Goal: Browse casually: Explore the website without a specific task or goal

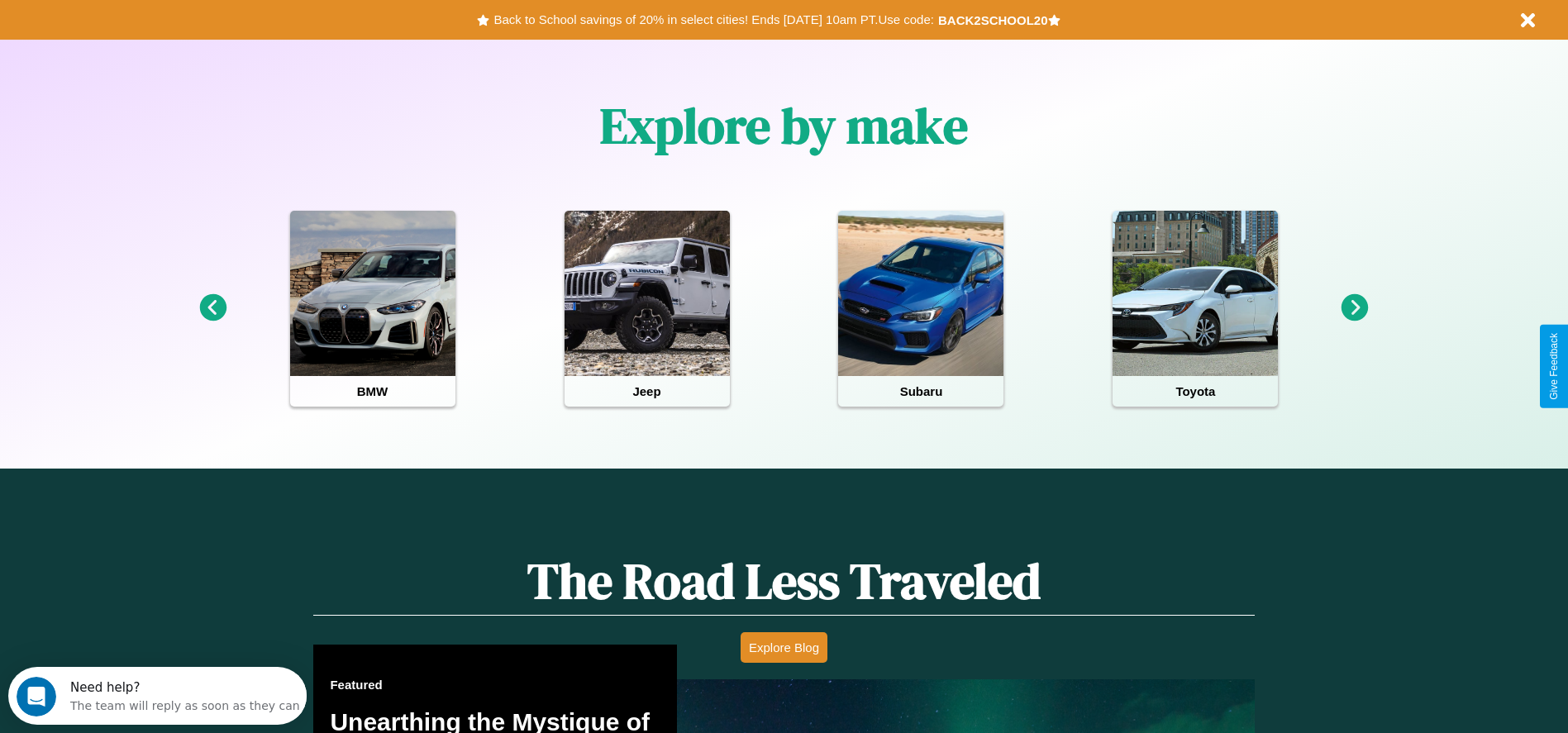
scroll to position [737, 0]
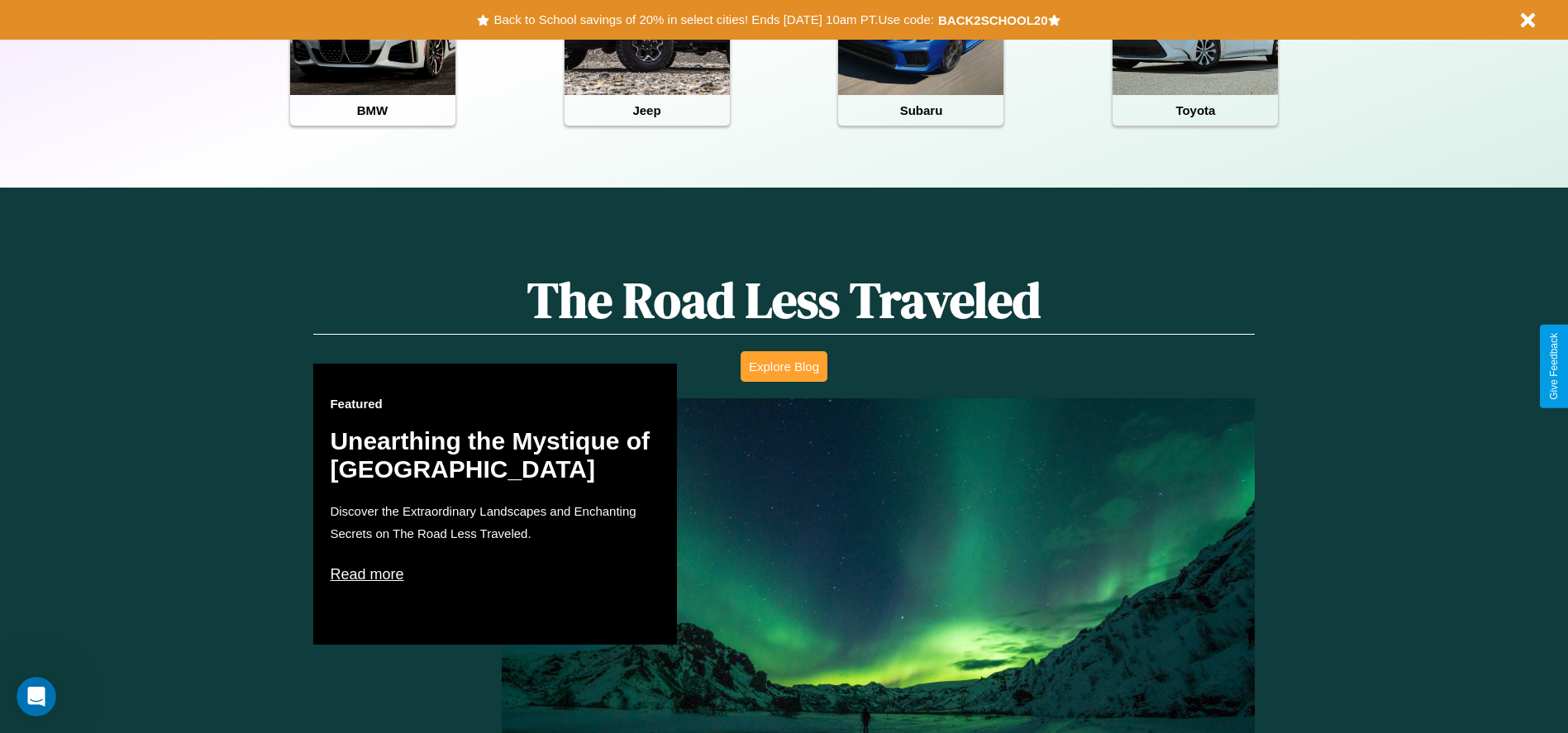
click at [784, 366] on button "Explore Blog" at bounding box center [784, 367] width 87 height 30
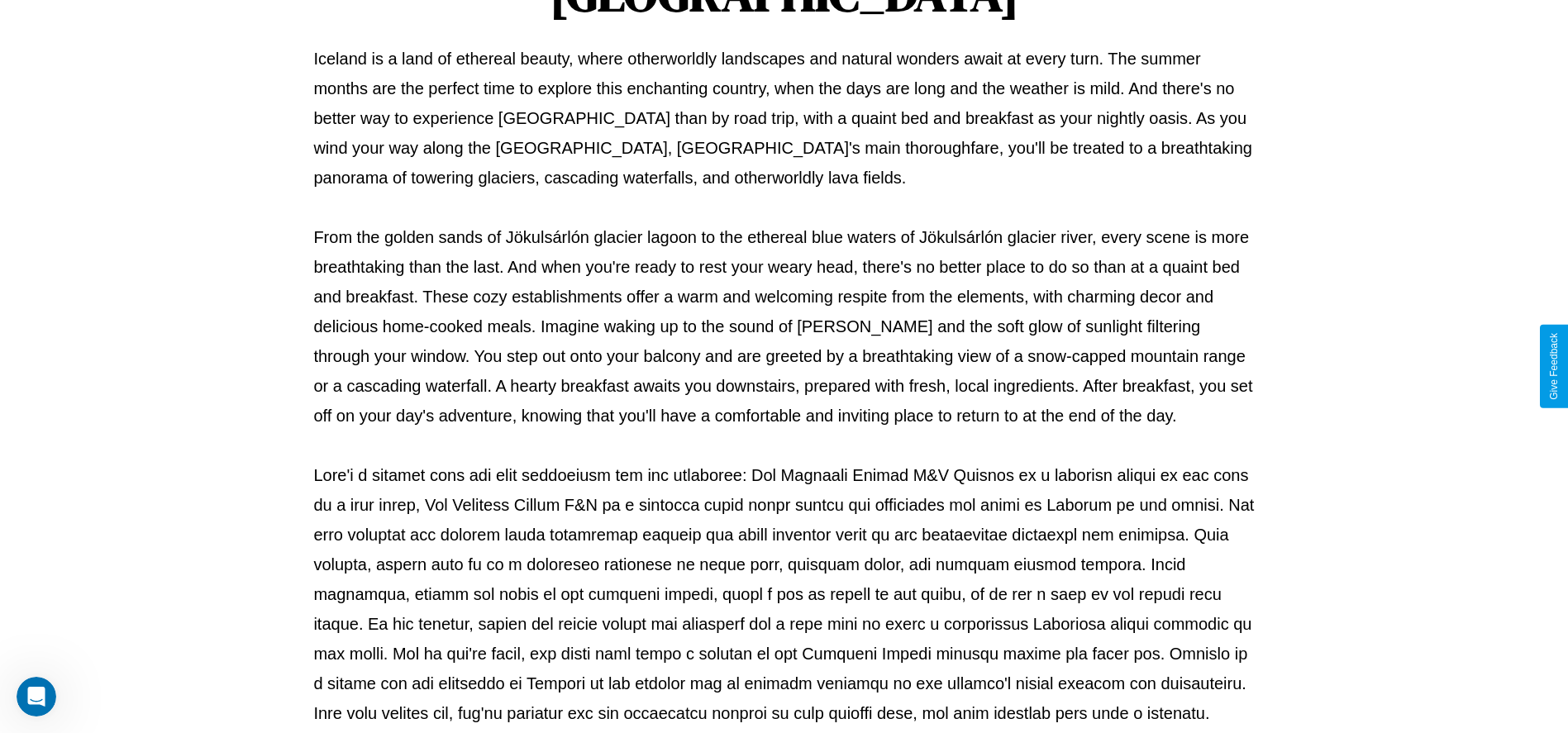
scroll to position [548, 0]
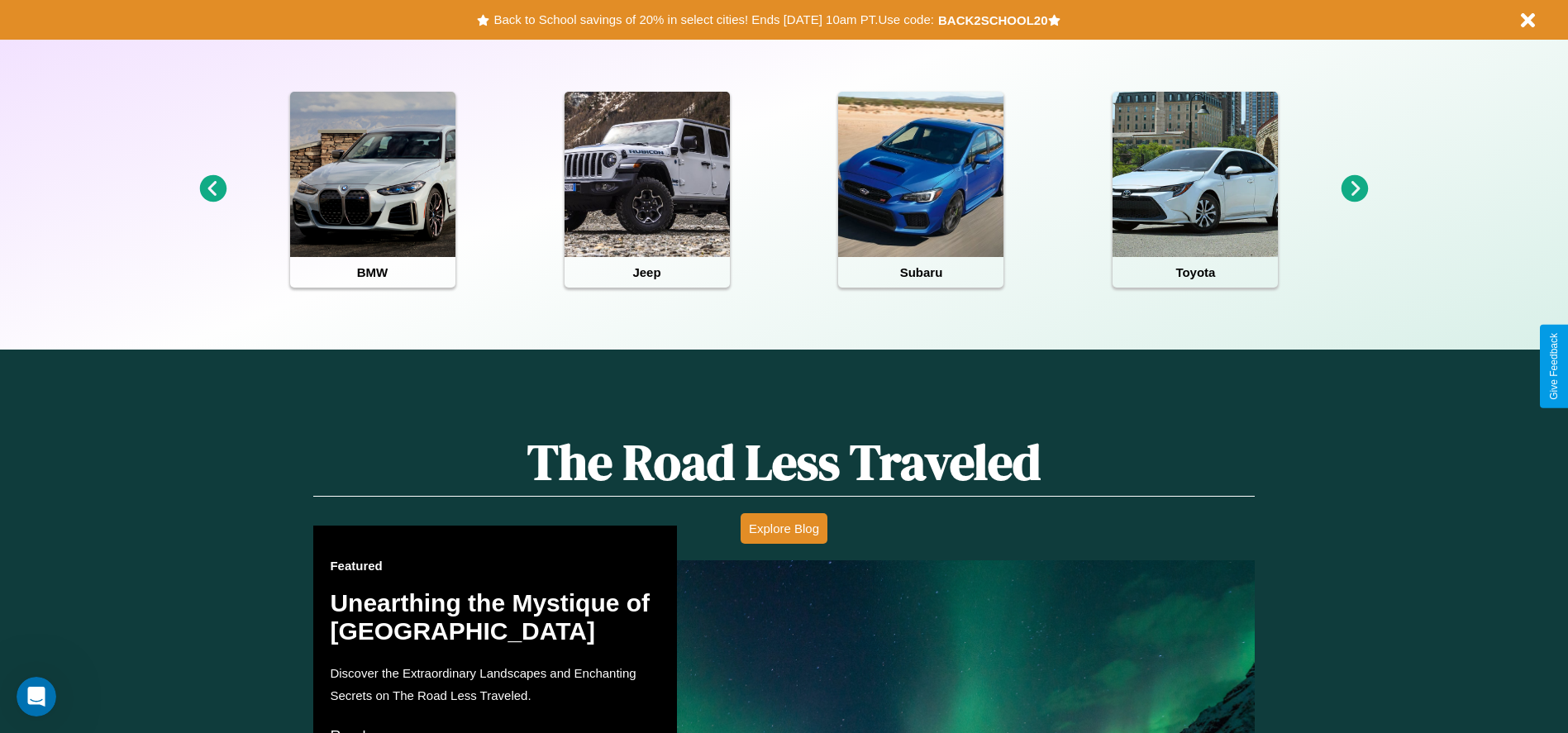
scroll to position [343, 0]
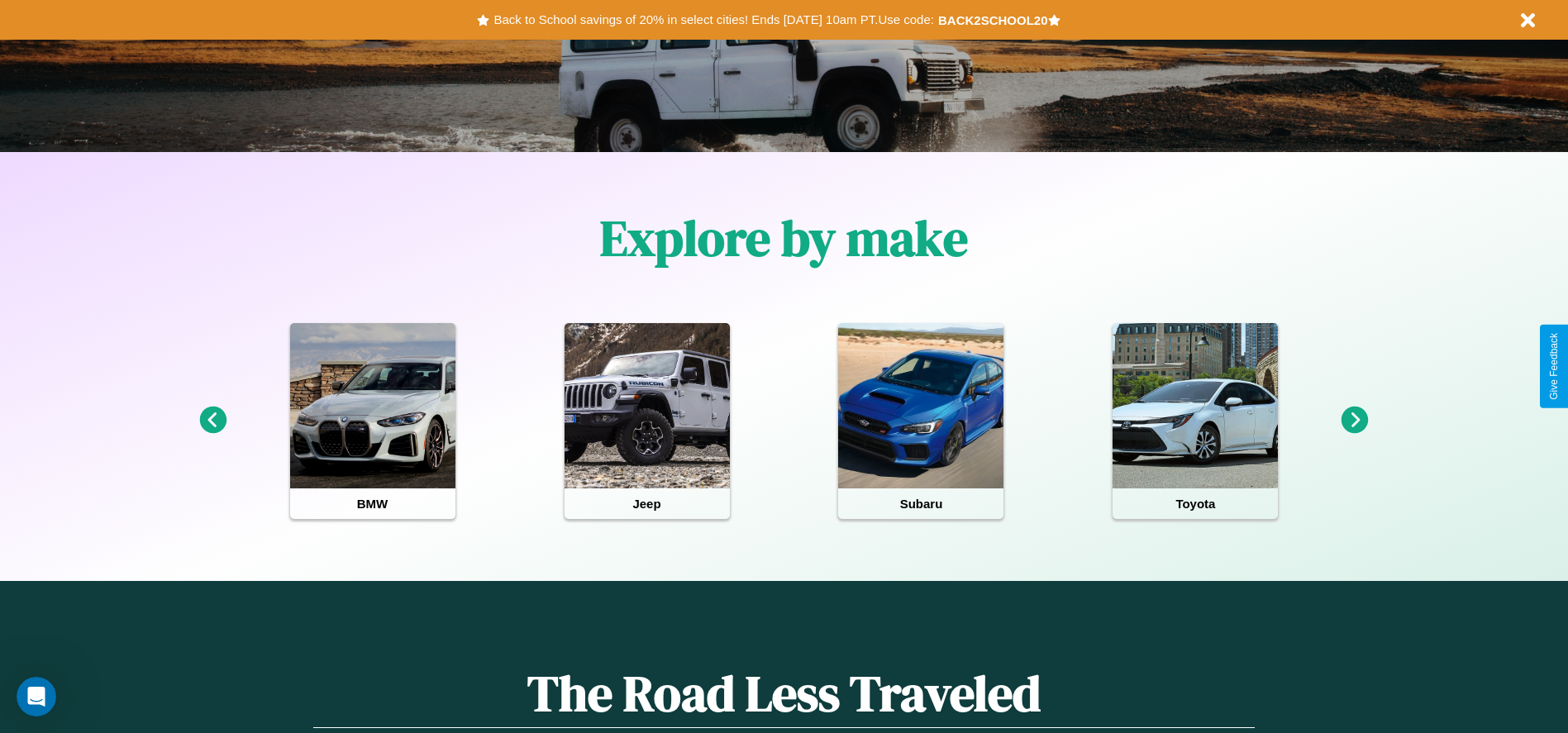
click at [212, 421] on icon at bounding box center [212, 421] width 28 height 28
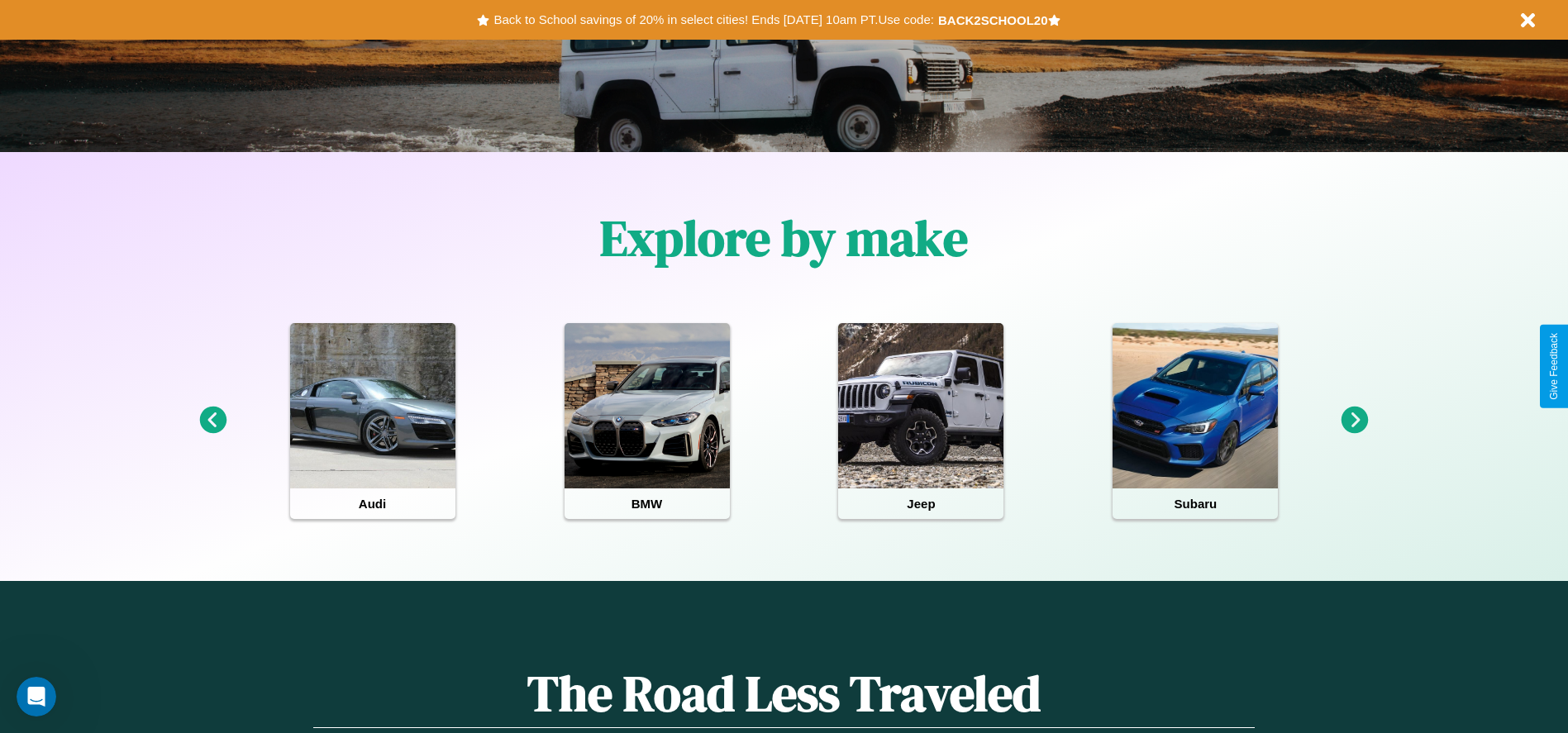
click at [212, 421] on icon at bounding box center [212, 421] width 28 height 28
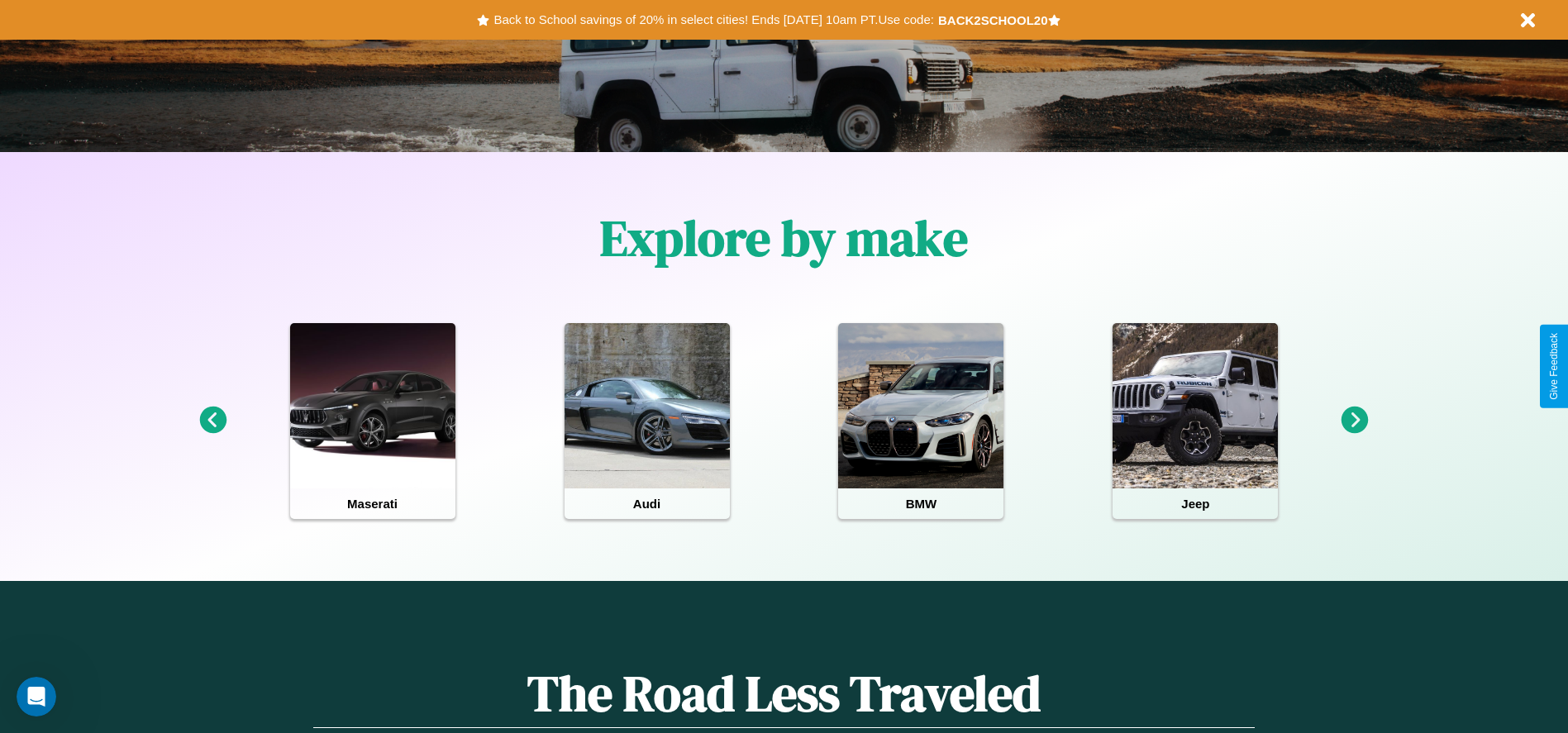
click at [1355, 421] on icon at bounding box center [1355, 421] width 28 height 28
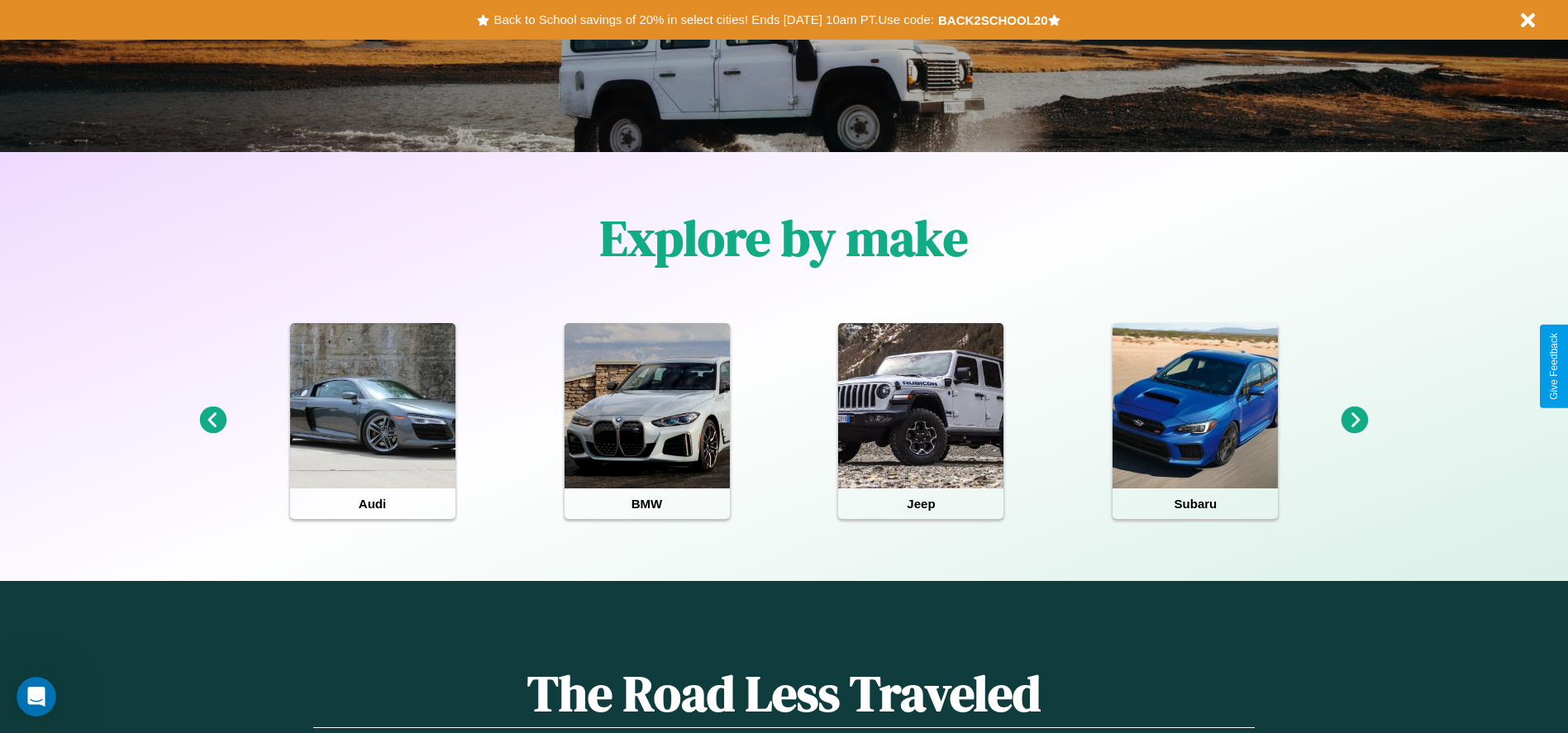
click at [1355, 421] on icon at bounding box center [1355, 421] width 28 height 28
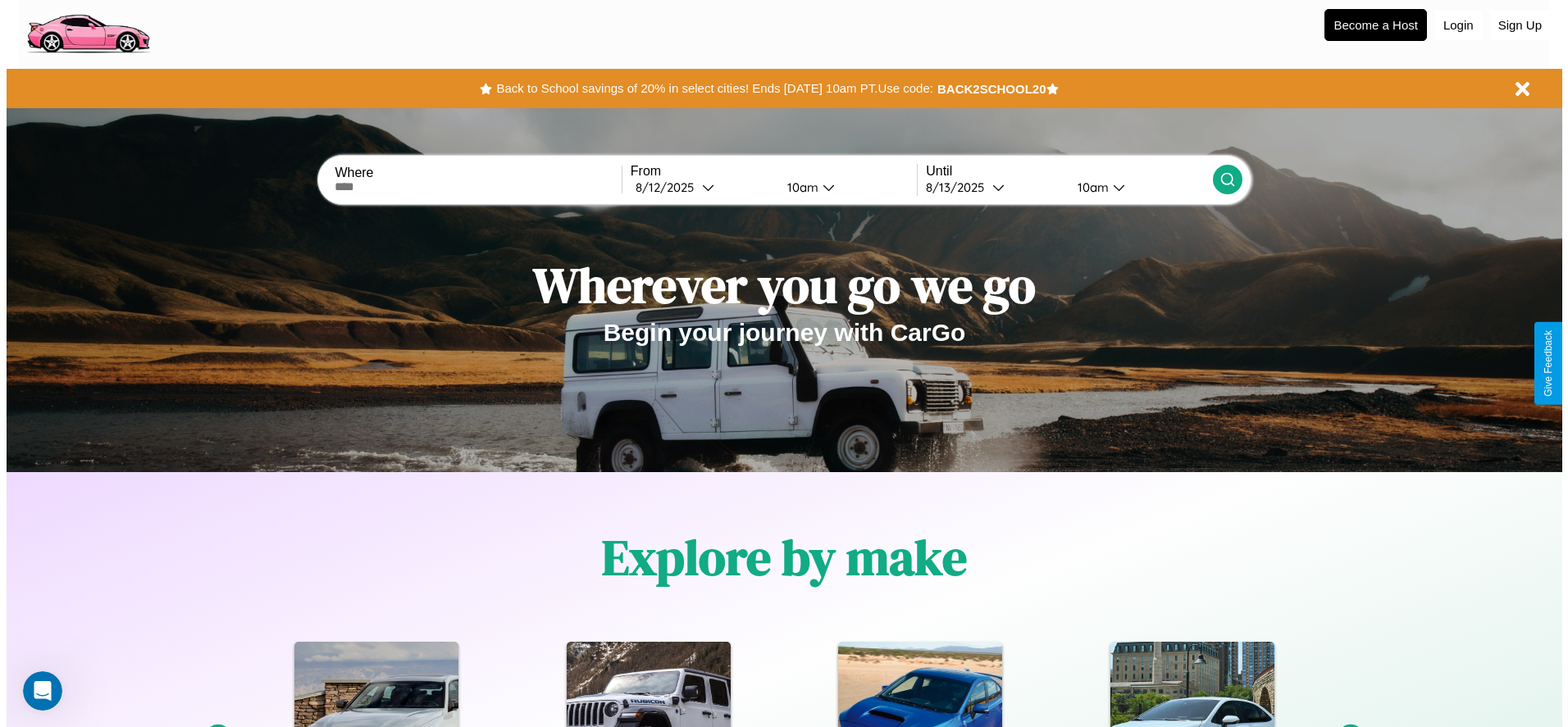
scroll to position [0, 0]
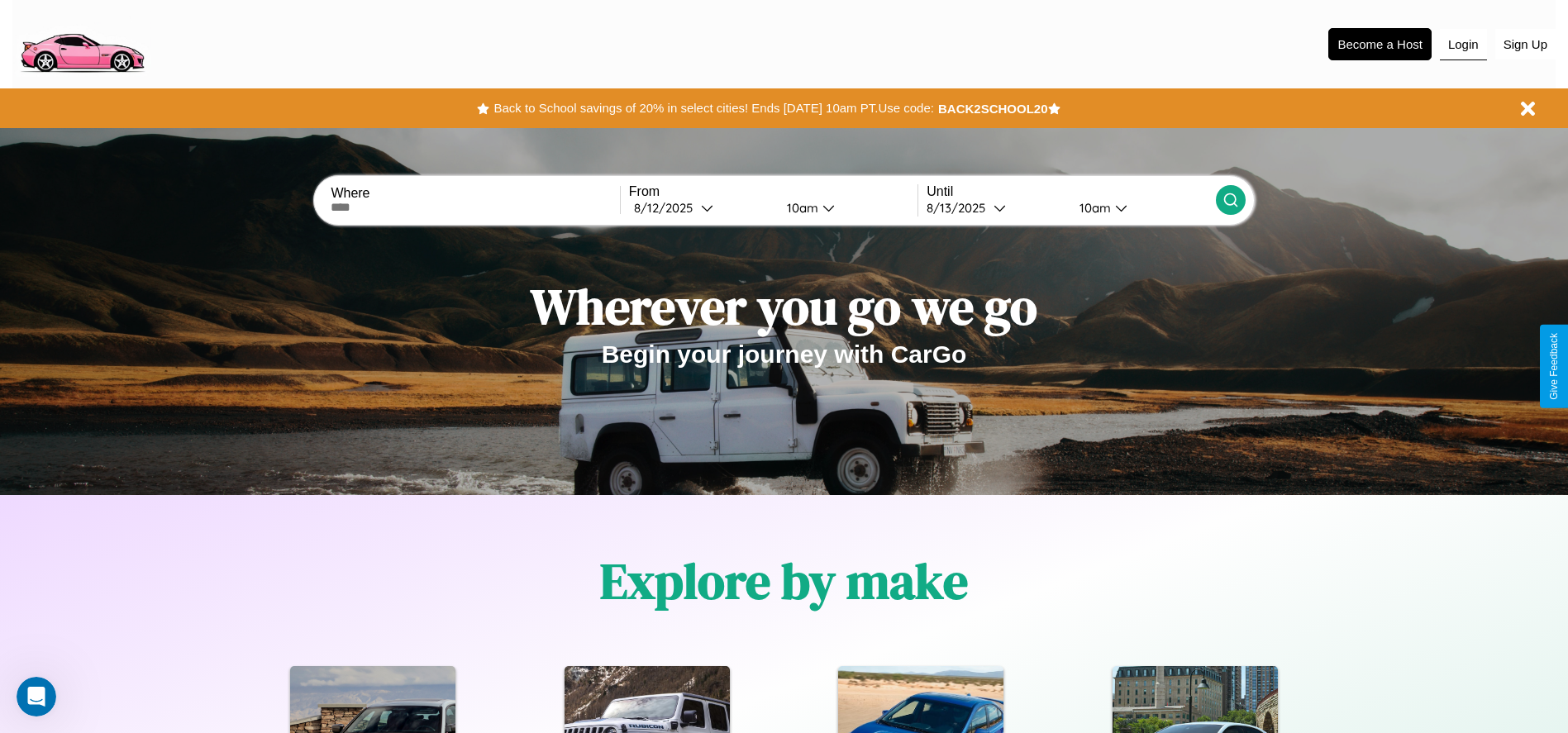
click at [1463, 44] on button "Login" at bounding box center [1463, 44] width 47 height 31
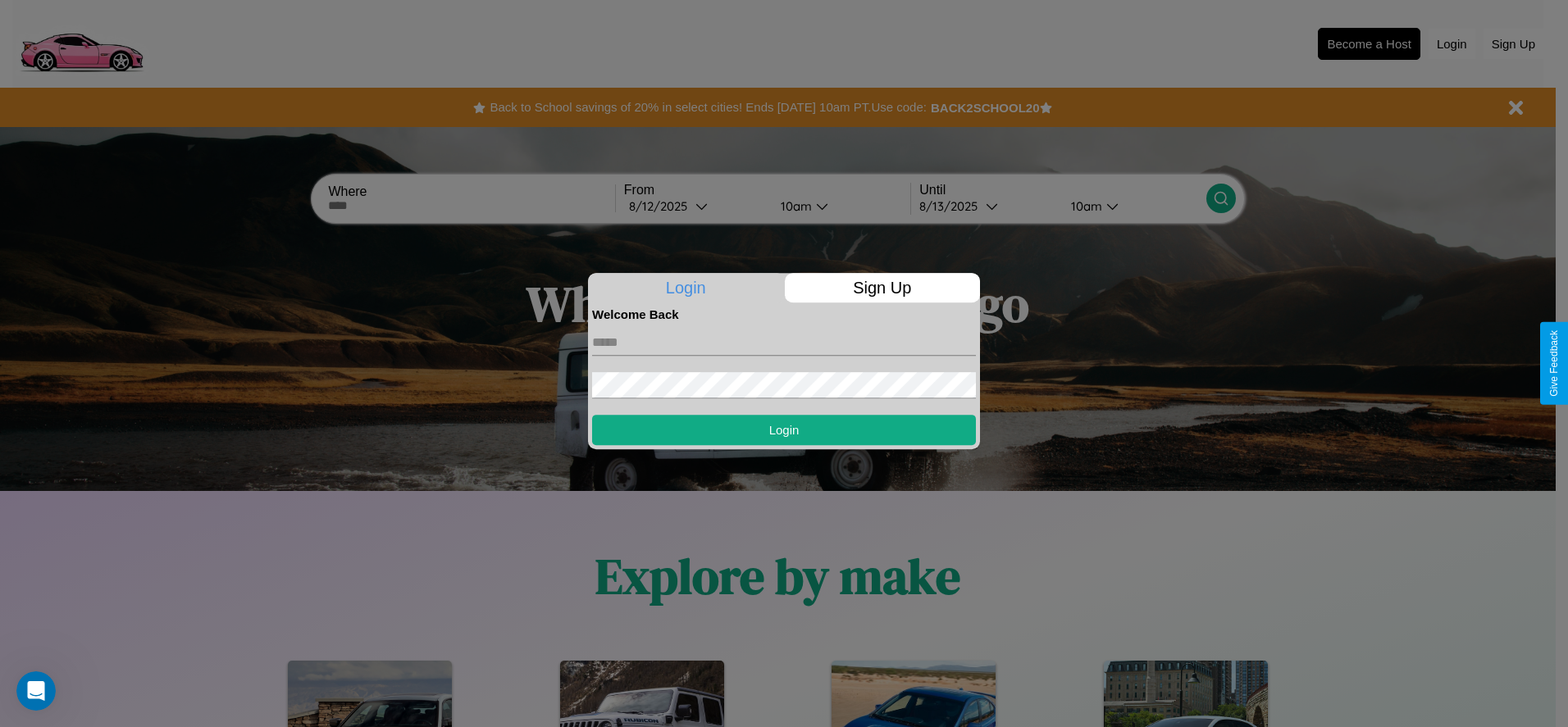
click at [1369, 43] on div at bounding box center [784, 363] width 1568 height 727
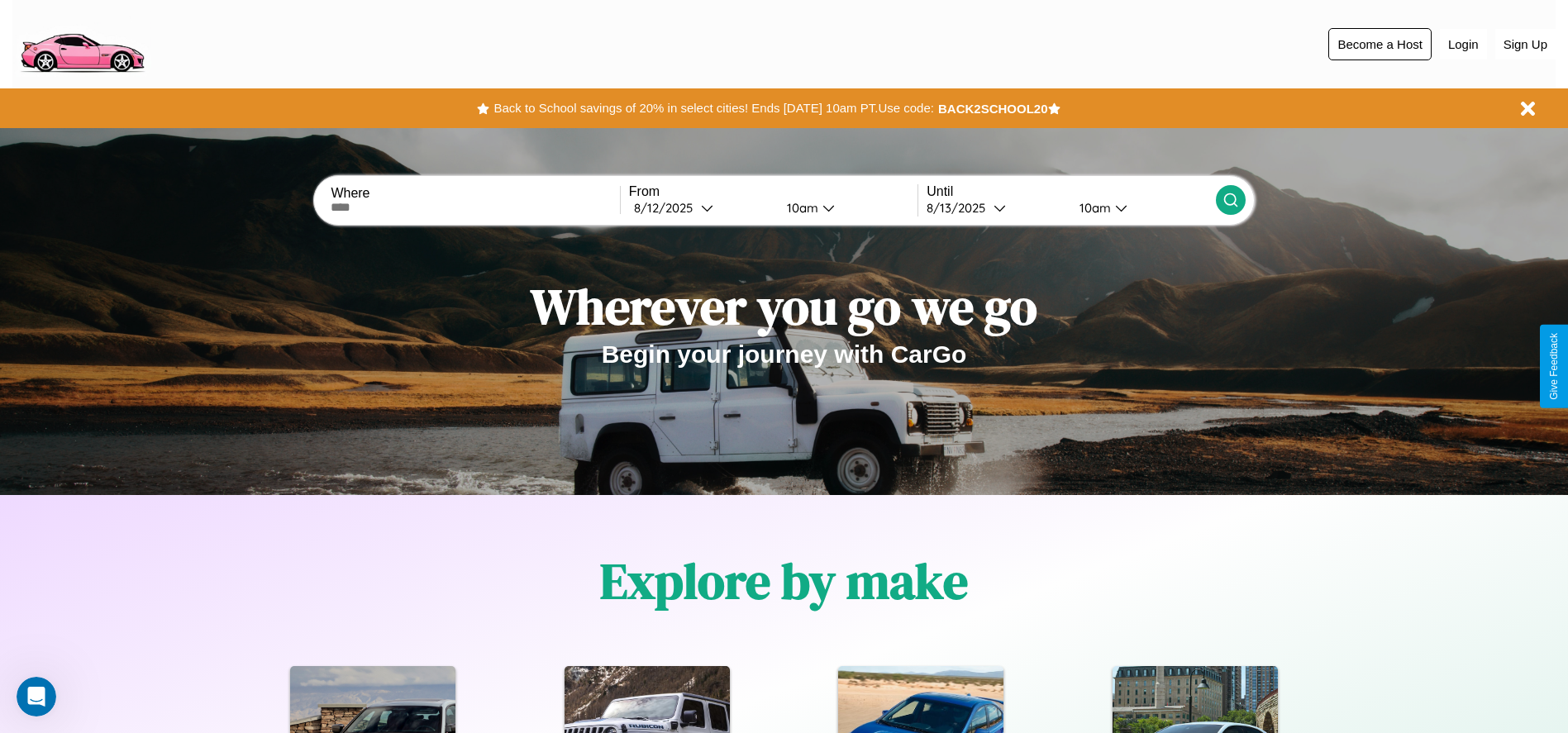
click at [1379, 44] on button "Become a Host" at bounding box center [1380, 44] width 104 height 32
